Goal: Task Accomplishment & Management: Use online tool/utility

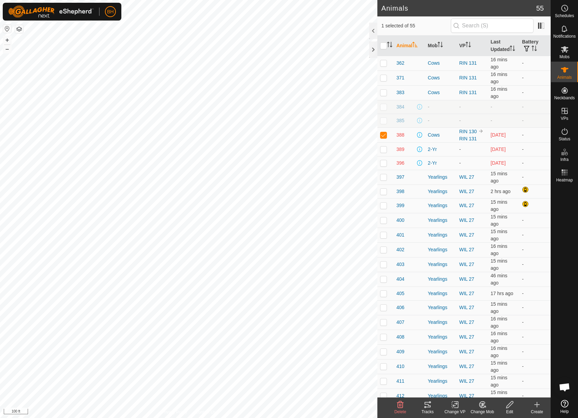
scroll to position [307, 0]
click at [384, 151] on p-checkbox at bounding box center [383, 148] width 7 height 5
checkbox input "true"
click at [384, 142] on td at bounding box center [386, 134] width 16 height 15
checkbox input "false"
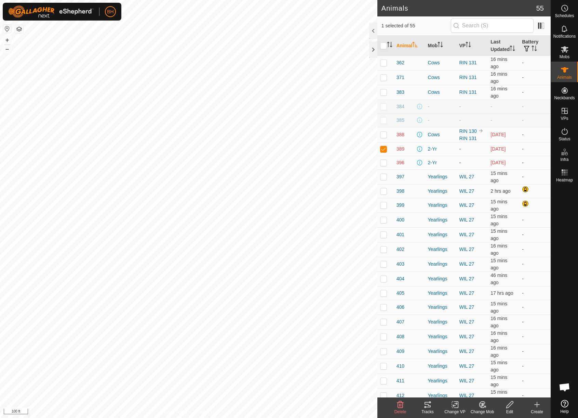
click at [384, 165] on p-checkbox at bounding box center [383, 162] width 7 height 5
checkbox input "true"
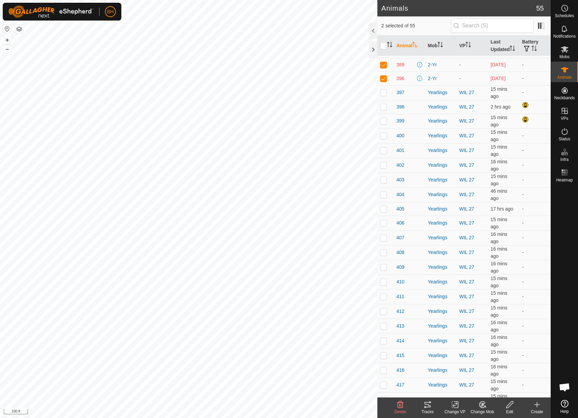
scroll to position [474, 0]
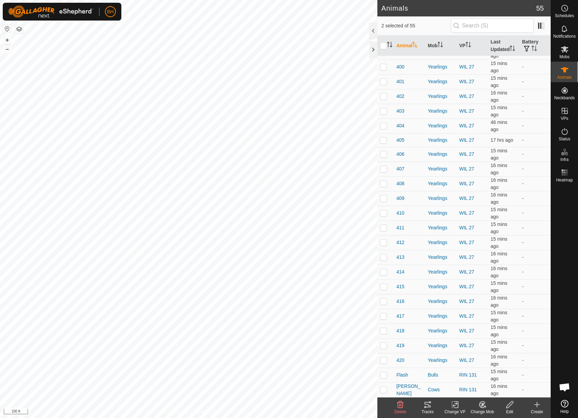
click at [401, 407] on icon at bounding box center [400, 404] width 8 height 8
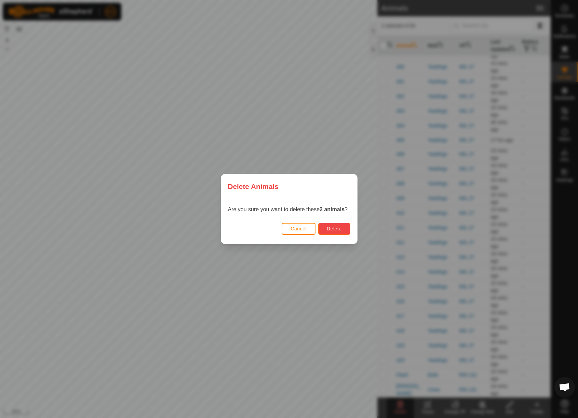
click at [334, 225] on button "Delete" at bounding box center [334, 229] width 32 height 12
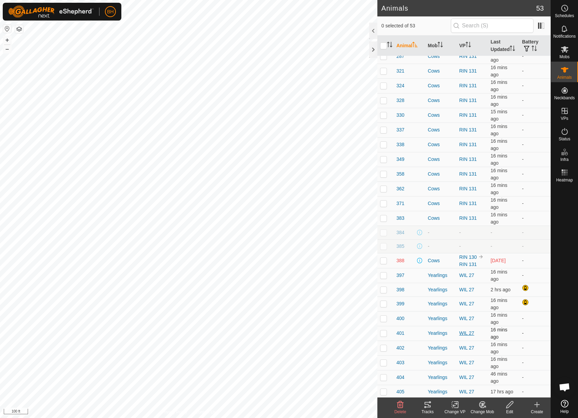
scroll to position [0, 0]
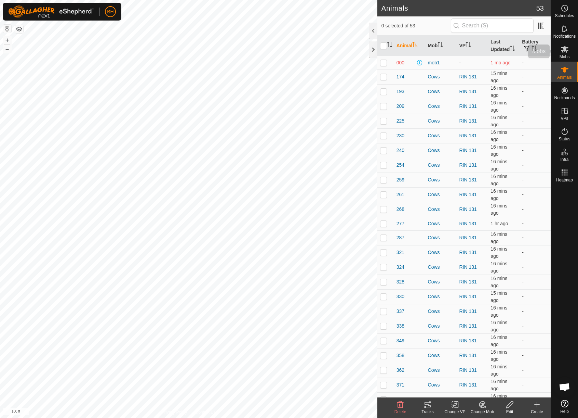
click at [559, 52] on es-mob-svg-icon at bounding box center [565, 49] width 12 height 11
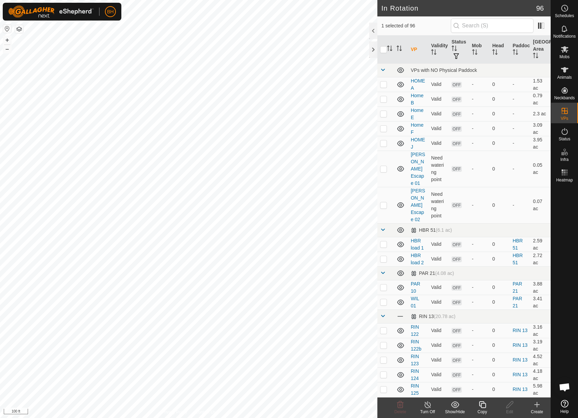
click at [482, 410] on div "Copy" at bounding box center [482, 411] width 27 height 6
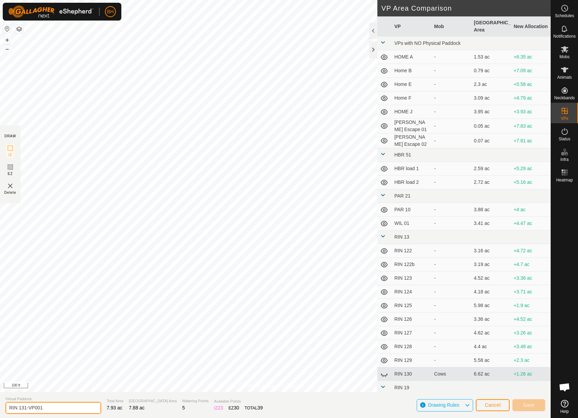
drag, startPoint x: 24, startPoint y: 407, endPoint x: 83, endPoint y: 414, distance: 60.0
click at [72, 412] on input "RIN 131-VP001" at bounding box center [53, 407] width 96 height 12
type input "RIN 132"
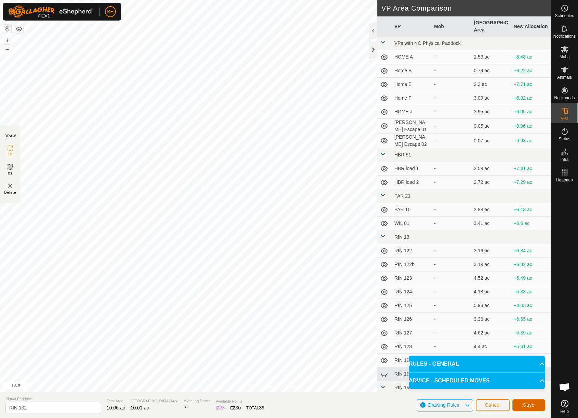
click at [531, 406] on span "Save" at bounding box center [529, 404] width 12 height 5
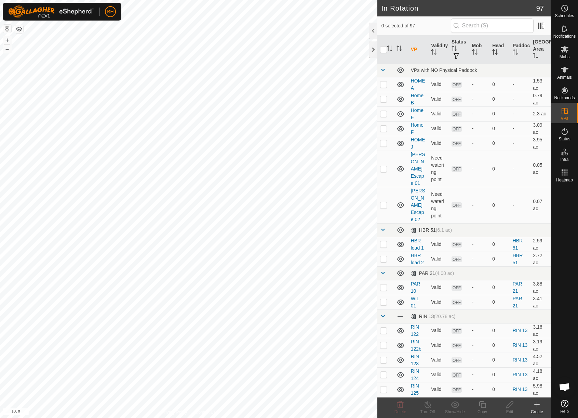
checkbox input "true"
click at [506, 409] on div "Edit" at bounding box center [509, 411] width 27 height 6
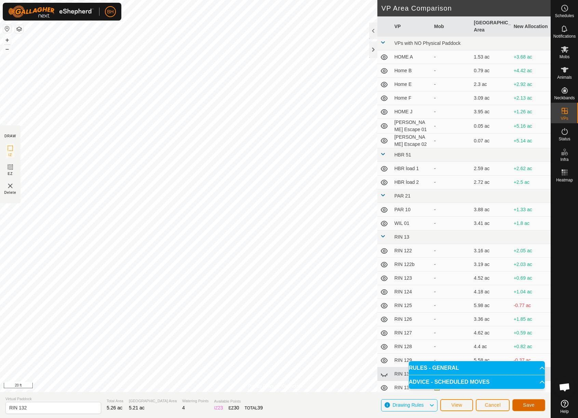
click at [535, 406] on button "Save" at bounding box center [529, 405] width 33 height 12
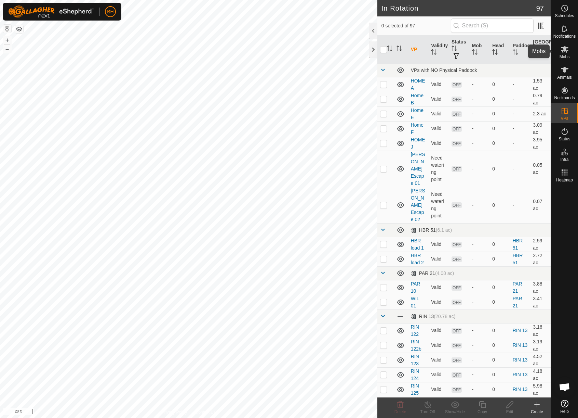
click at [564, 53] on icon at bounding box center [565, 49] width 8 height 8
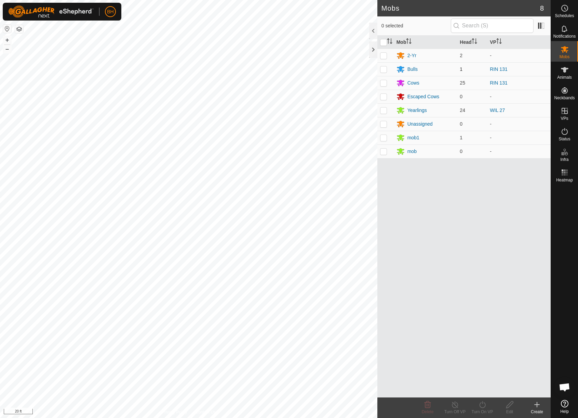
click at [385, 70] on p-checkbox at bounding box center [383, 68] width 7 height 5
checkbox input "true"
click at [385, 82] on p-checkbox at bounding box center [383, 82] width 7 height 5
checkbox input "true"
click at [483, 408] on div "Turn On VP" at bounding box center [482, 411] width 27 height 6
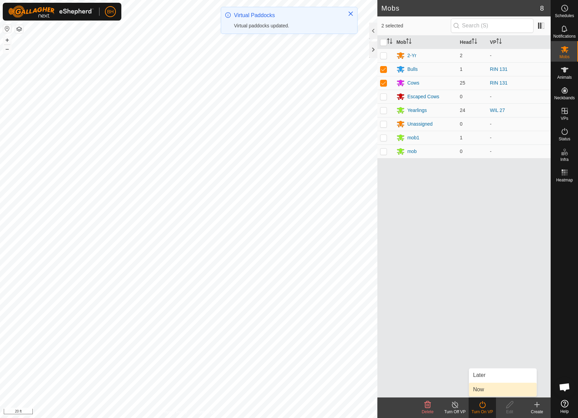
click at [491, 392] on link "Now" at bounding box center [503, 389] width 68 height 14
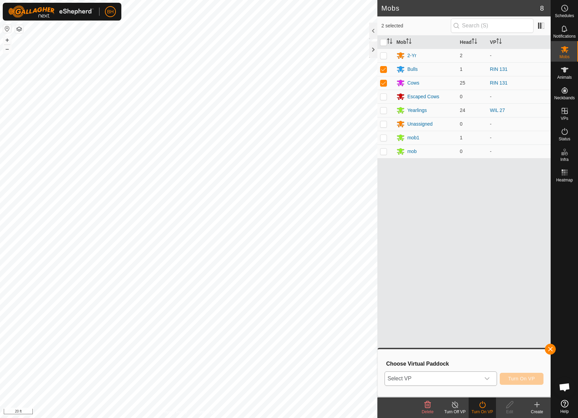
click at [471, 372] on span "Select VP" at bounding box center [432, 378] width 95 height 14
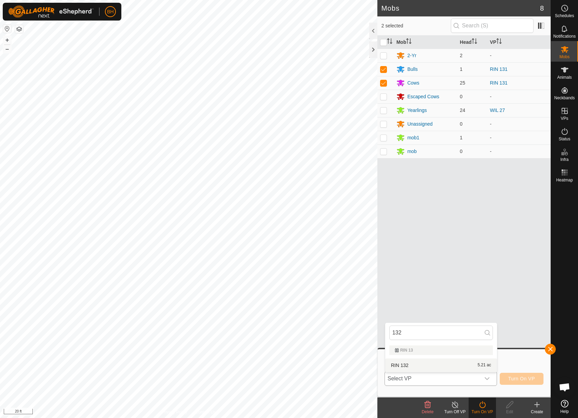
type input "132"
click at [406, 367] on li "RIN 132 5.21 ac" at bounding box center [441, 365] width 112 height 14
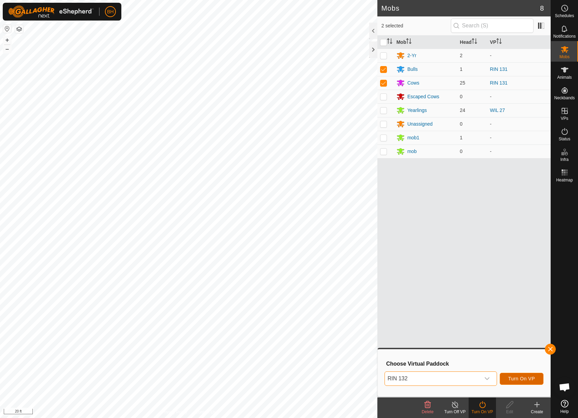
click at [514, 375] on span "Turn On VP" at bounding box center [521, 377] width 27 height 5
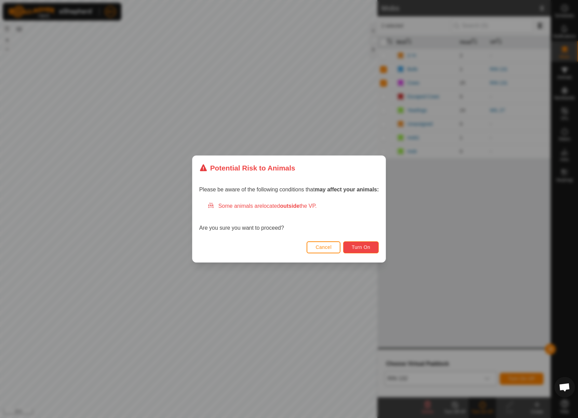
click at [363, 245] on span "Turn On" at bounding box center [361, 246] width 18 height 5
